Goal: Use online tool/utility: Use online tool/utility

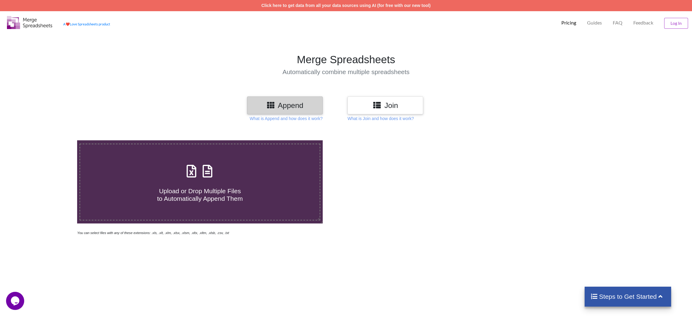
click at [295, 106] on h3 "Append" at bounding box center [284, 105] width 66 height 9
click at [278, 105] on h3 "Append" at bounding box center [284, 105] width 66 height 9
click at [311, 120] on p "What is Append and how does it work?" at bounding box center [286, 118] width 73 height 6
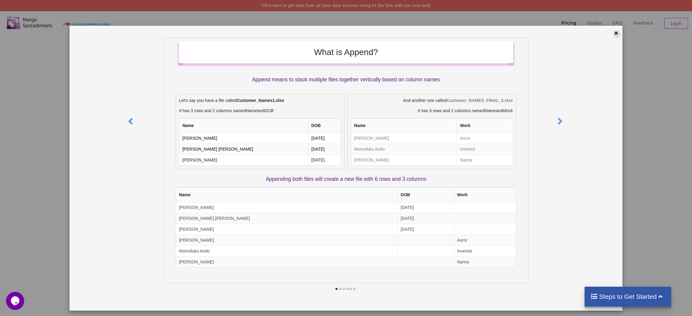
click at [618, 35] on div at bounding box center [617, 34] width 8 height 8
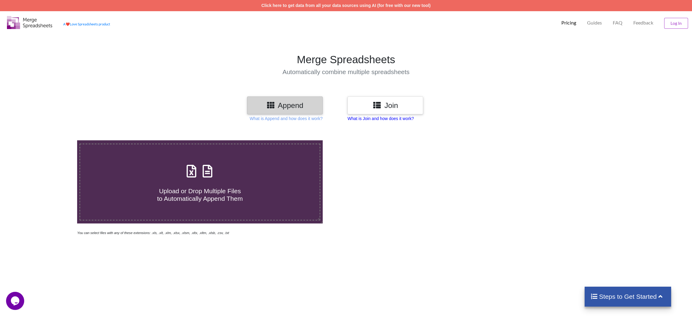
click at [368, 120] on p "What is Join and how does it work?" at bounding box center [380, 118] width 66 height 6
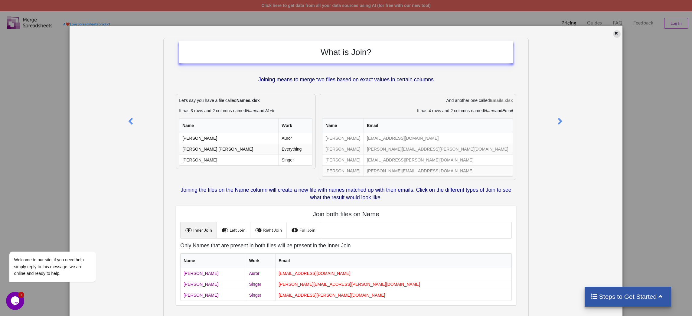
click at [614, 34] on icon at bounding box center [616, 32] width 5 height 4
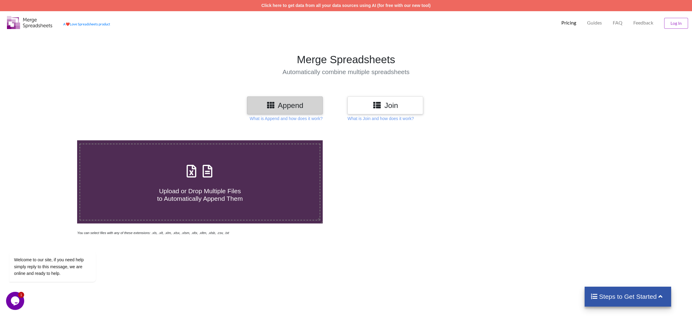
click at [187, 184] on h4 "Upload or Drop Multiple Files to Automatically Append Them" at bounding box center [199, 191] width 239 height 23
click at [51, 140] on input "Upload or Drop Multiple Files to Automatically Append Them" at bounding box center [51, 140] width 0 height 0
type input "C:\fakepath\dataset_amazon-seller-scraper_2025-10-15_[PHONE_NUMBER].xlsx"
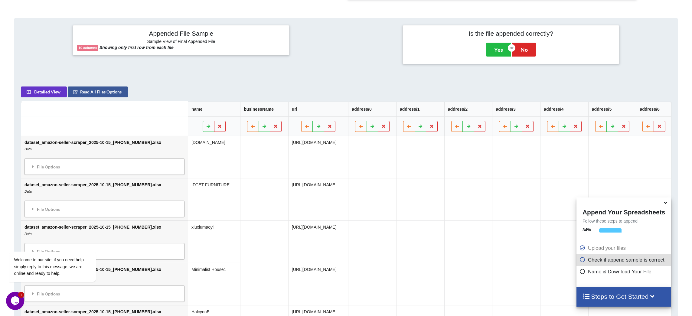
scroll to position [273, 0]
click at [43, 174] on div "File Options" at bounding box center [104, 167] width 156 height 13
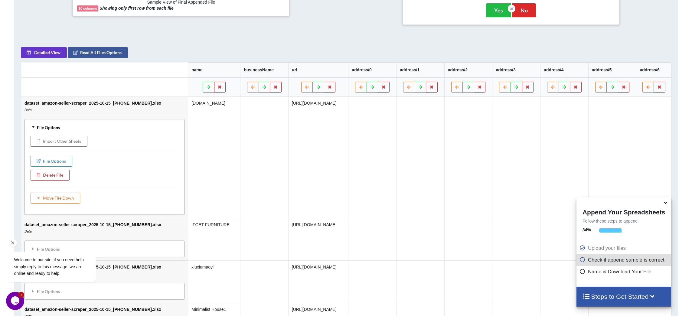
scroll to position [315, 0]
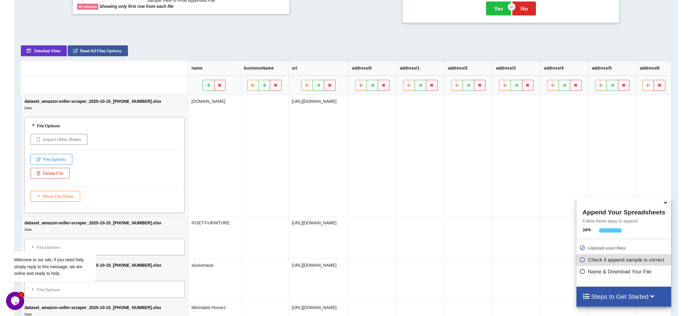
click at [288, 183] on td "[URL][DOMAIN_NAME]" at bounding box center [318, 155] width 60 height 121
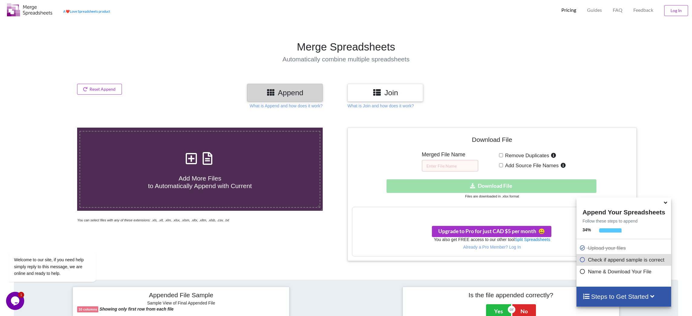
scroll to position [0, 0]
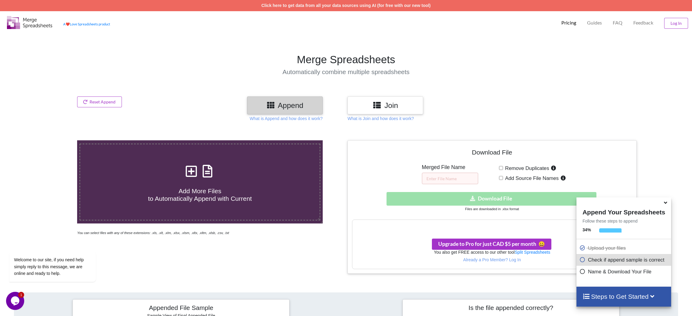
click at [582, 261] on icon at bounding box center [582, 258] width 6 height 5
click at [605, 297] on h4 "Steps to Get Started" at bounding box center [623, 297] width 83 height 8
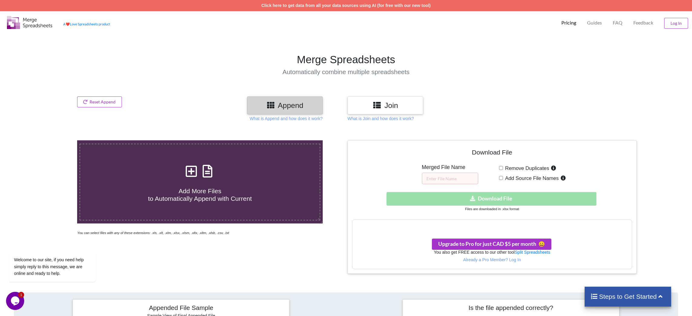
click at [622, 298] on h4 "Steps to Get Started" at bounding box center [627, 297] width 75 height 8
